Goal: Transaction & Acquisition: Purchase product/service

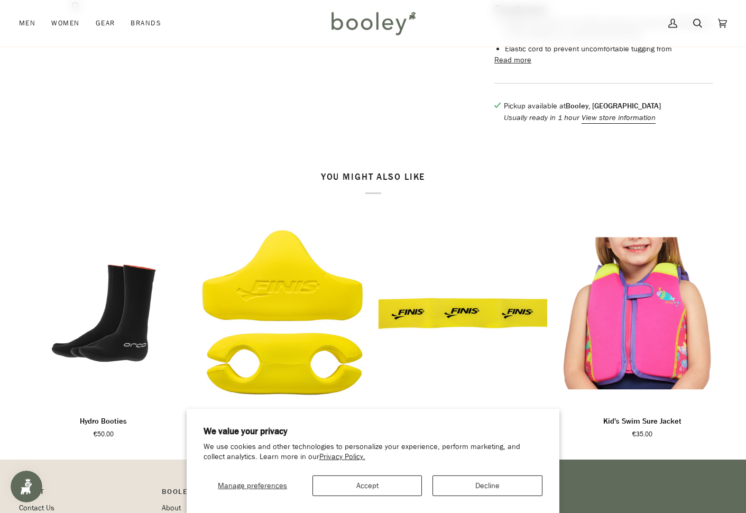
scroll to position [558, 0]
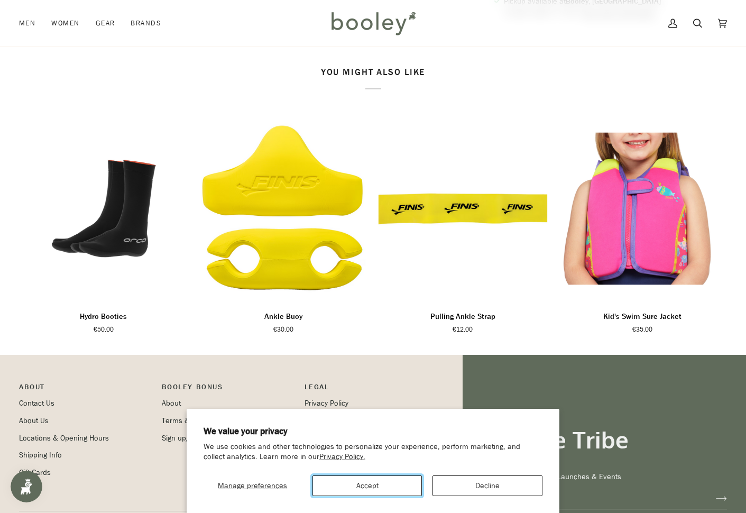
click at [388, 490] on button "Accept" at bounding box center [367, 485] width 110 height 21
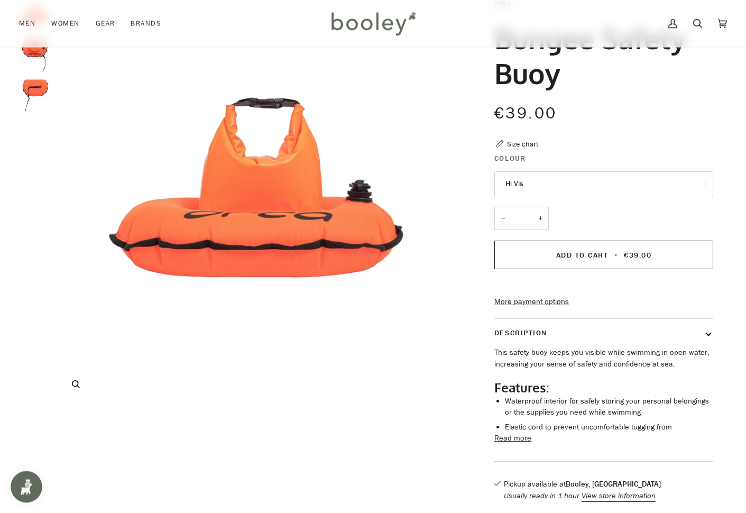
scroll to position [0, 0]
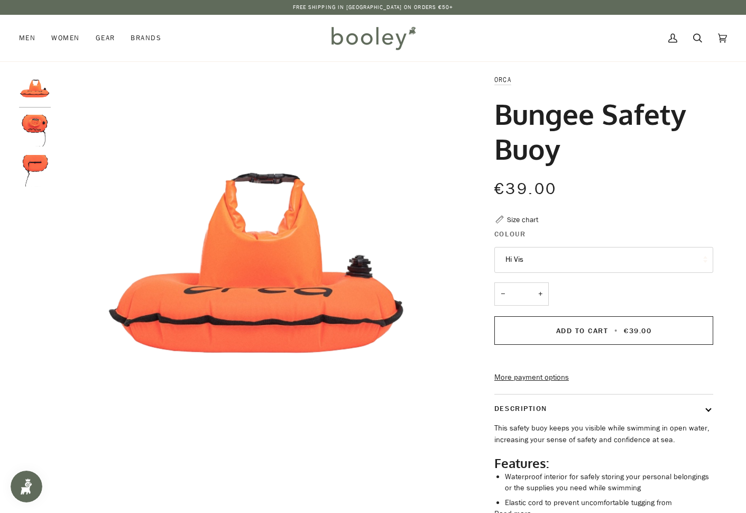
click at [36, 126] on img "Orca Bungee Safety Buoy Hi Viz - Booley Galway" at bounding box center [35, 131] width 32 height 32
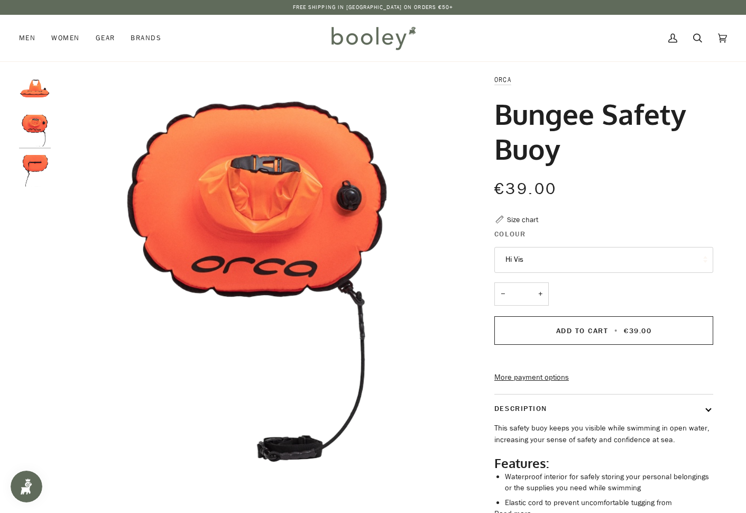
click at [33, 171] on img "Orca Bungee Safety Buoy Hi Viz - Booley Galway" at bounding box center [35, 171] width 32 height 32
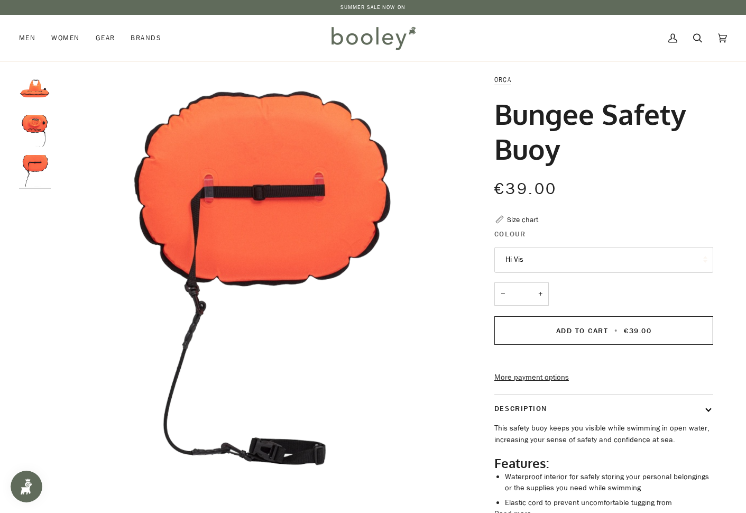
click at [40, 120] on img "Orca Bungee Safety Buoy Hi Viz - Booley Galway" at bounding box center [35, 131] width 32 height 32
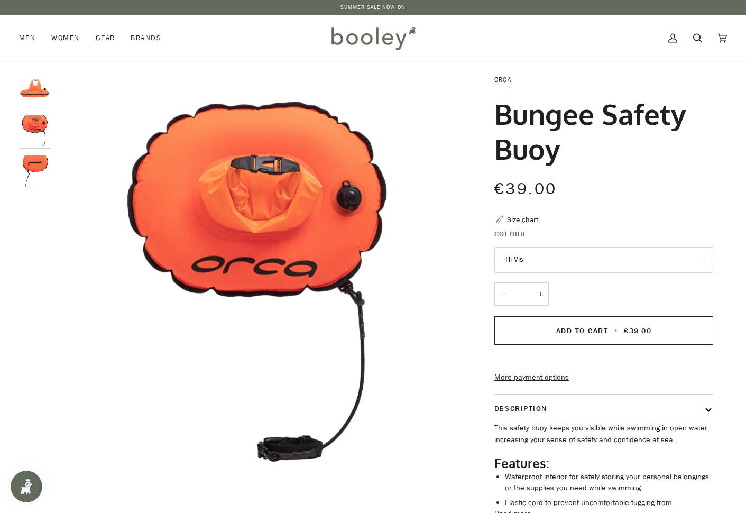
click at [43, 91] on img "Orca Bungee Safety Buoy Hi Viz - Booley Galway" at bounding box center [35, 90] width 32 height 32
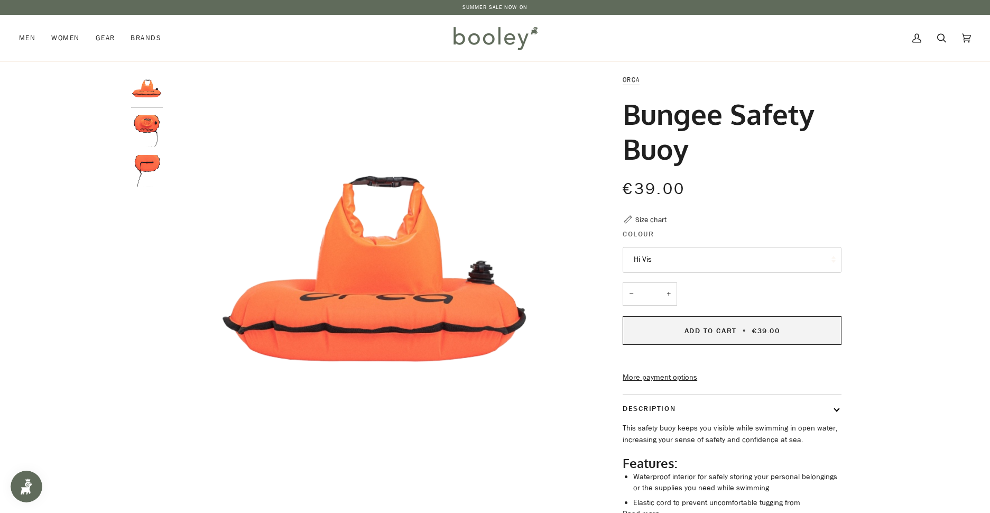
click at [735, 333] on span "Add to Cart" at bounding box center [711, 331] width 52 height 10
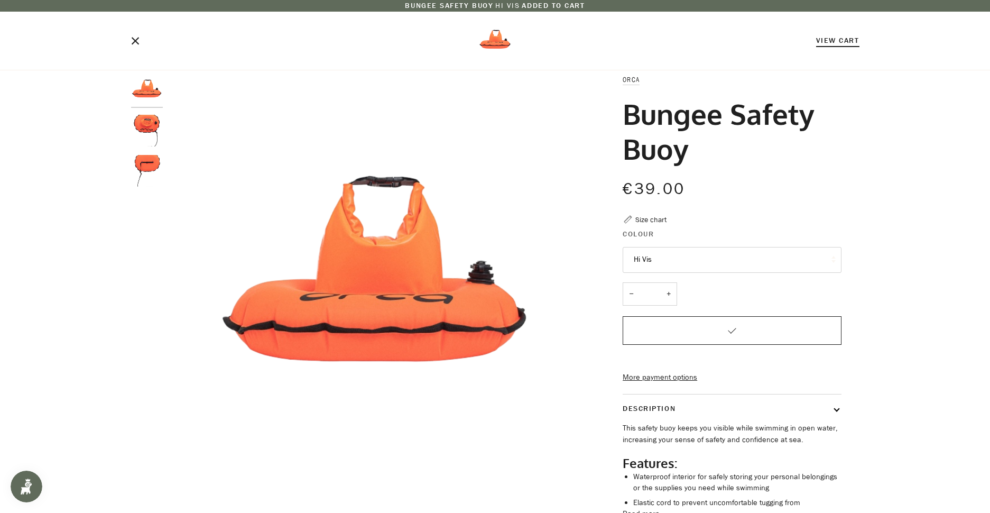
click at [746, 44] on link "View Cart" at bounding box center [837, 40] width 43 height 10
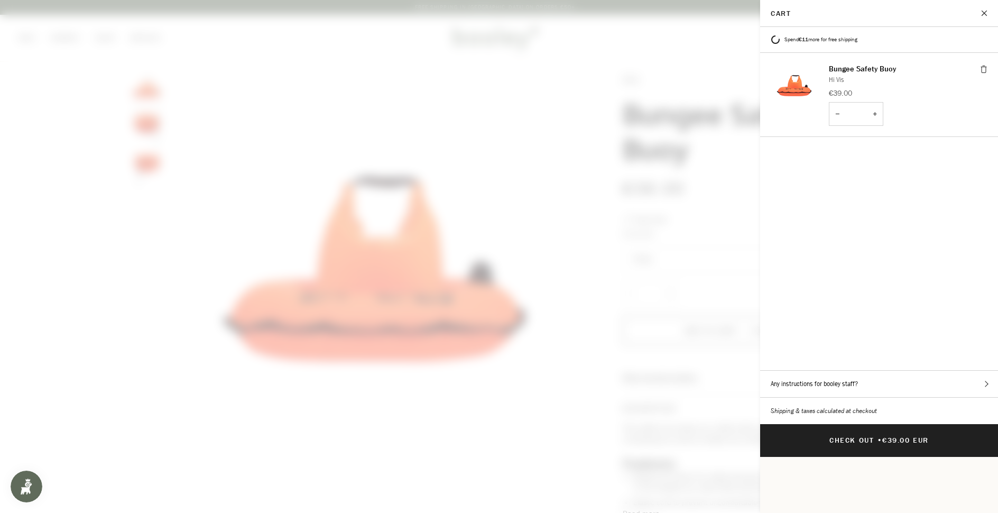
click at [746, 15] on button "Close" at bounding box center [985, 13] width 26 height 26
click at [746, 15] on div "Cart Congratulations! Your order qualifies for free shipping Spend €11 more for…" at bounding box center [879, 256] width 238 height 513
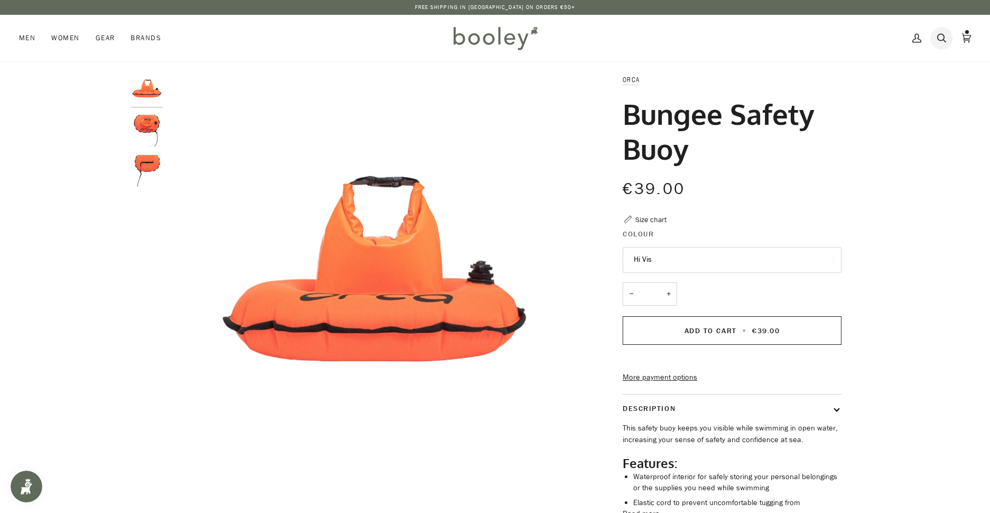
click at [746, 38] on icon at bounding box center [941, 38] width 9 height 16
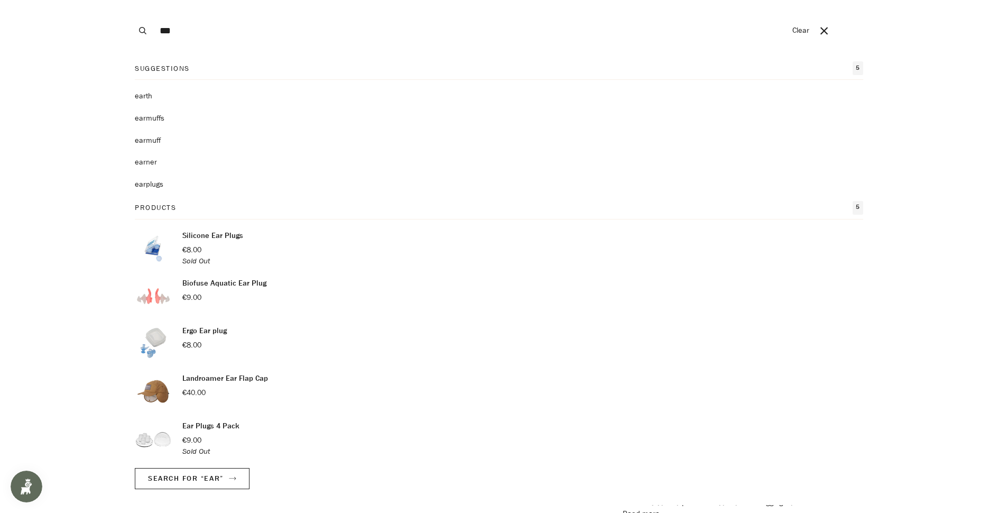
type input "***"
click at [242, 287] on p "Biofuse Aquatic Ear Plug" at bounding box center [224, 284] width 84 height 12
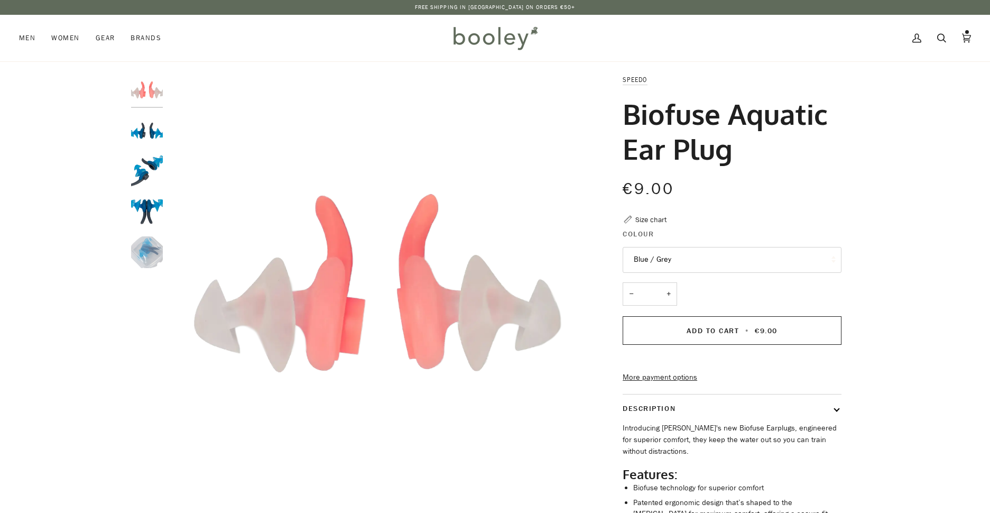
click at [734, 329] on span "Add to Cart" at bounding box center [713, 331] width 52 height 10
click at [963, 41] on icon at bounding box center [966, 38] width 9 height 16
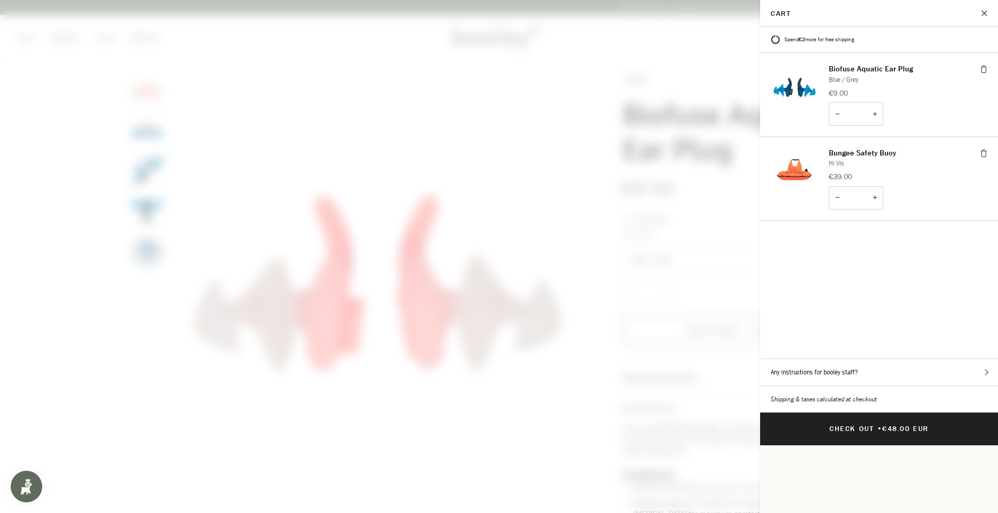
click at [990, 452] on shop-pay-wallet-button "Cart" at bounding box center [991, 457] width 2 height 10
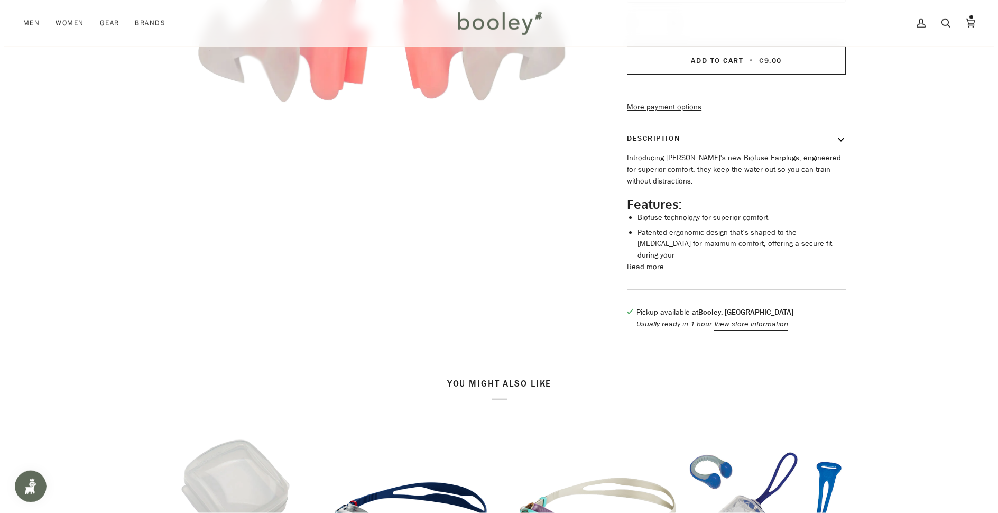
scroll to position [389, 0]
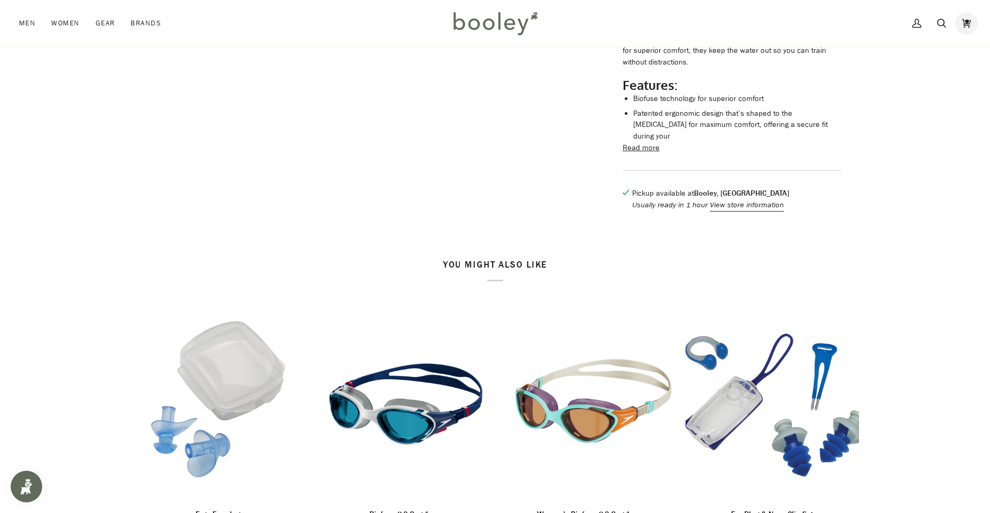
click at [971, 27] on icon at bounding box center [966, 23] width 9 height 16
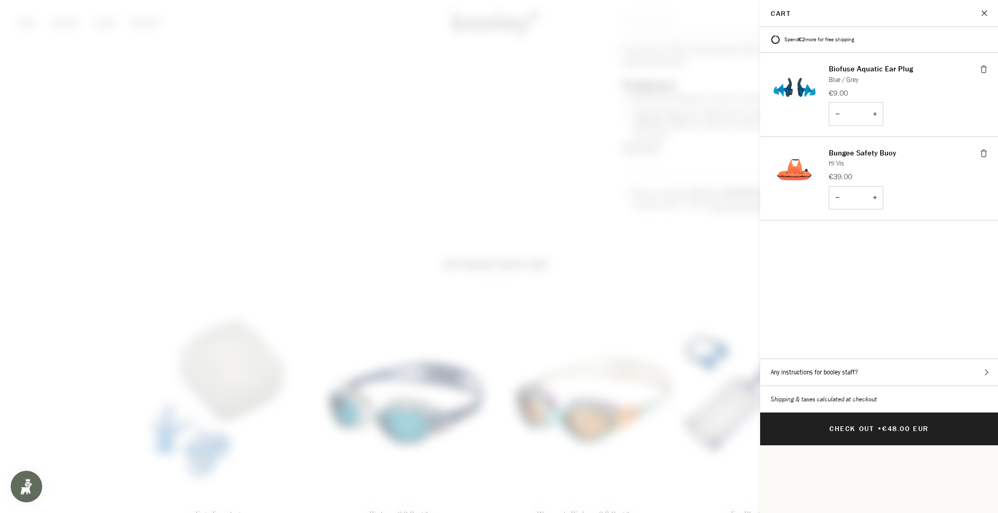
click at [829, 359] on button "Any instructions for booley staff?" at bounding box center [879, 372] width 238 height 26
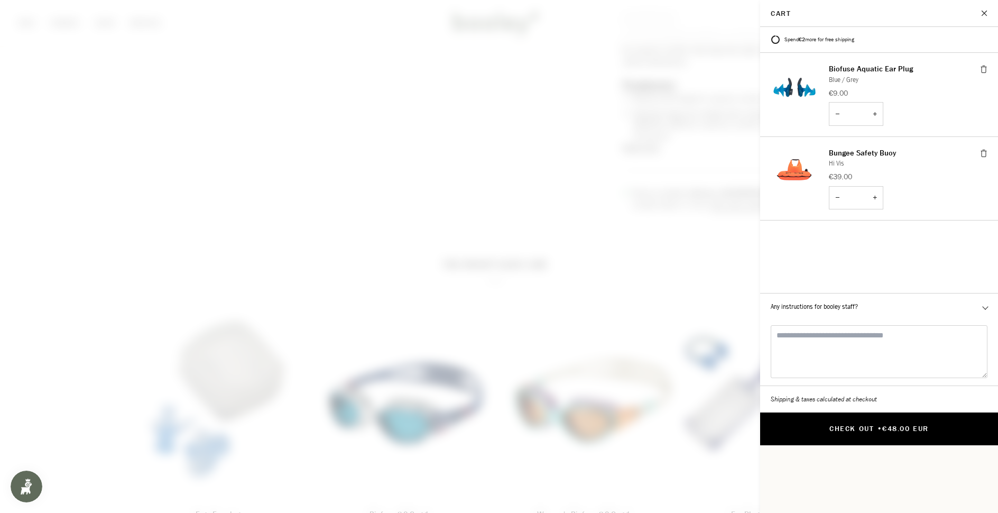
click at [874, 412] on button "Check Out • €48.00 EUR" at bounding box center [879, 428] width 238 height 33
